Goal: Information Seeking & Learning: Learn about a topic

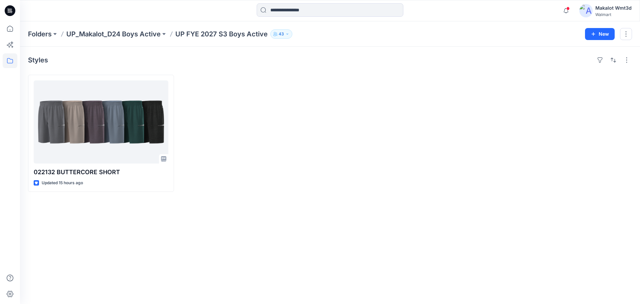
click at [205, 33] on p "UP FYE 2027 S3 Boys Active" at bounding box center [221, 33] width 92 height 9
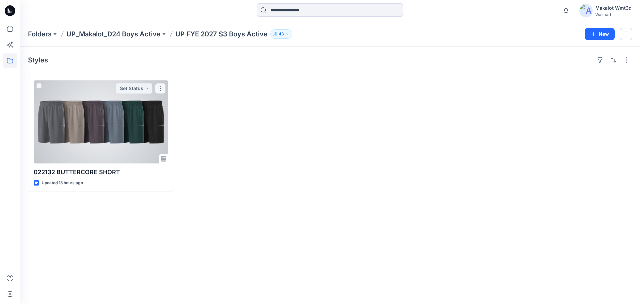
drag, startPoint x: 111, startPoint y: 105, endPoint x: 115, endPoint y: 91, distance: 14.6
click at [111, 105] on div at bounding box center [101, 121] width 135 height 83
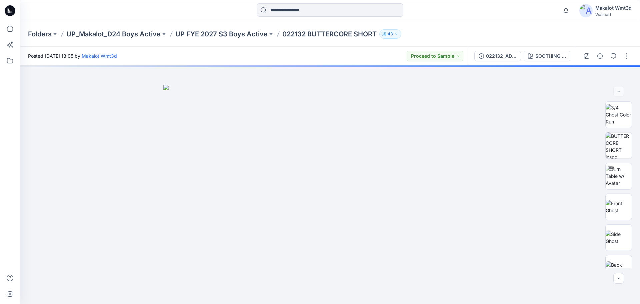
click at [9, 9] on icon at bounding box center [10, 10] width 11 height 11
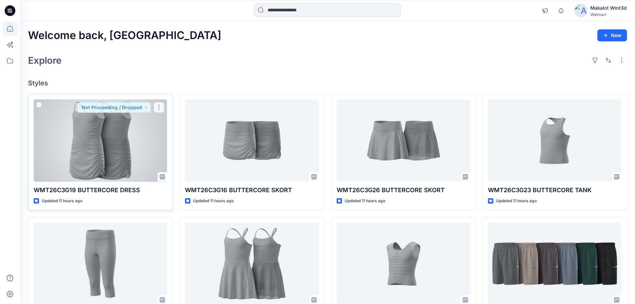
click at [104, 124] on div at bounding box center [100, 140] width 133 height 82
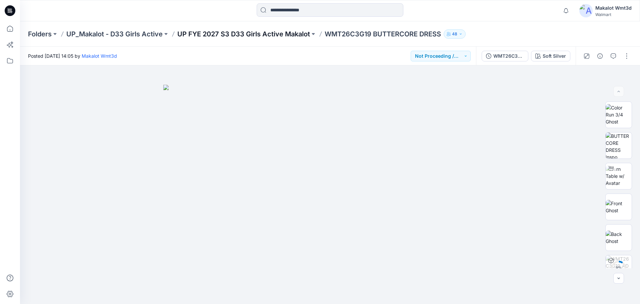
click at [255, 31] on p "UP FYE 2027 S3 D33 Girls Active Makalot" at bounding box center [243, 33] width 133 height 9
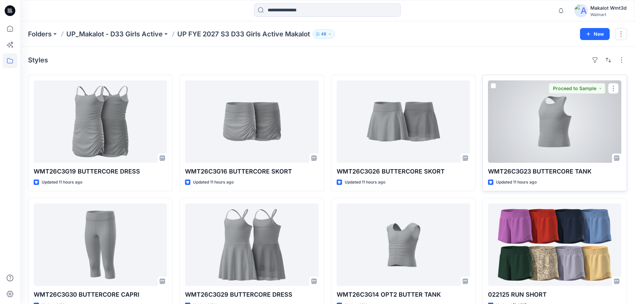
click at [549, 127] on div at bounding box center [554, 121] width 133 height 82
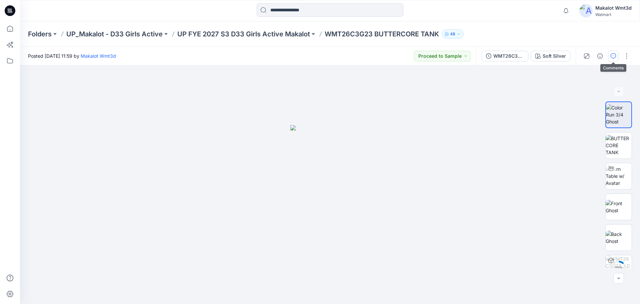
click at [616, 54] on icon "button" at bounding box center [613, 55] width 5 height 5
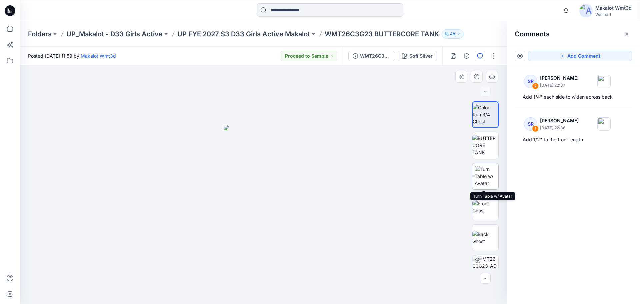
click at [484, 178] on img at bounding box center [487, 175] width 24 height 21
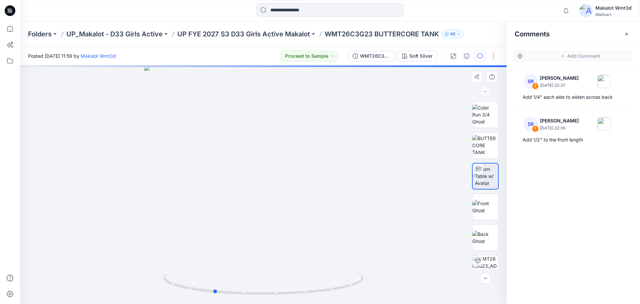
drag, startPoint x: 319, startPoint y: 218, endPoint x: 269, endPoint y: 227, distance: 50.5
click at [269, 227] on div at bounding box center [263, 184] width 487 height 238
